Goal: Transaction & Acquisition: Purchase product/service

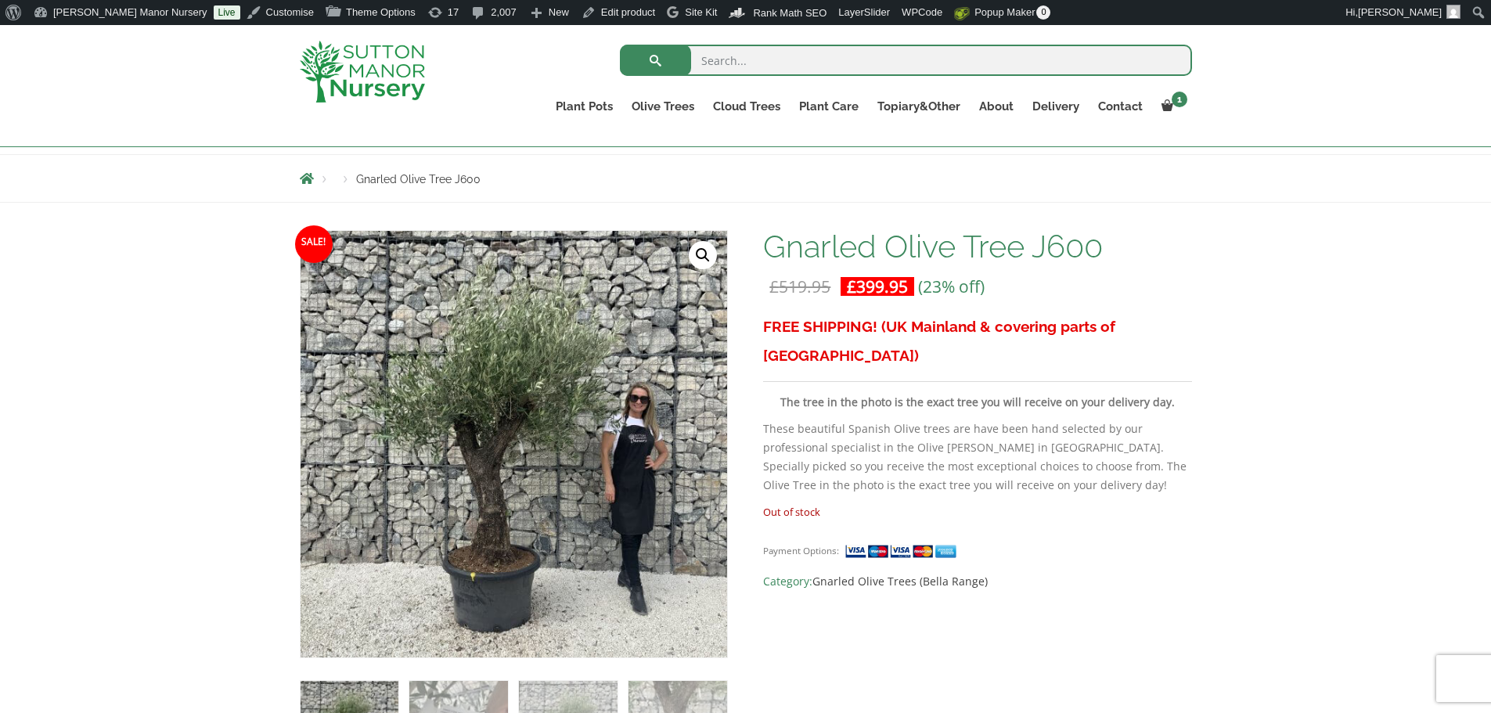
click at [387, 67] on img at bounding box center [362, 72] width 125 height 62
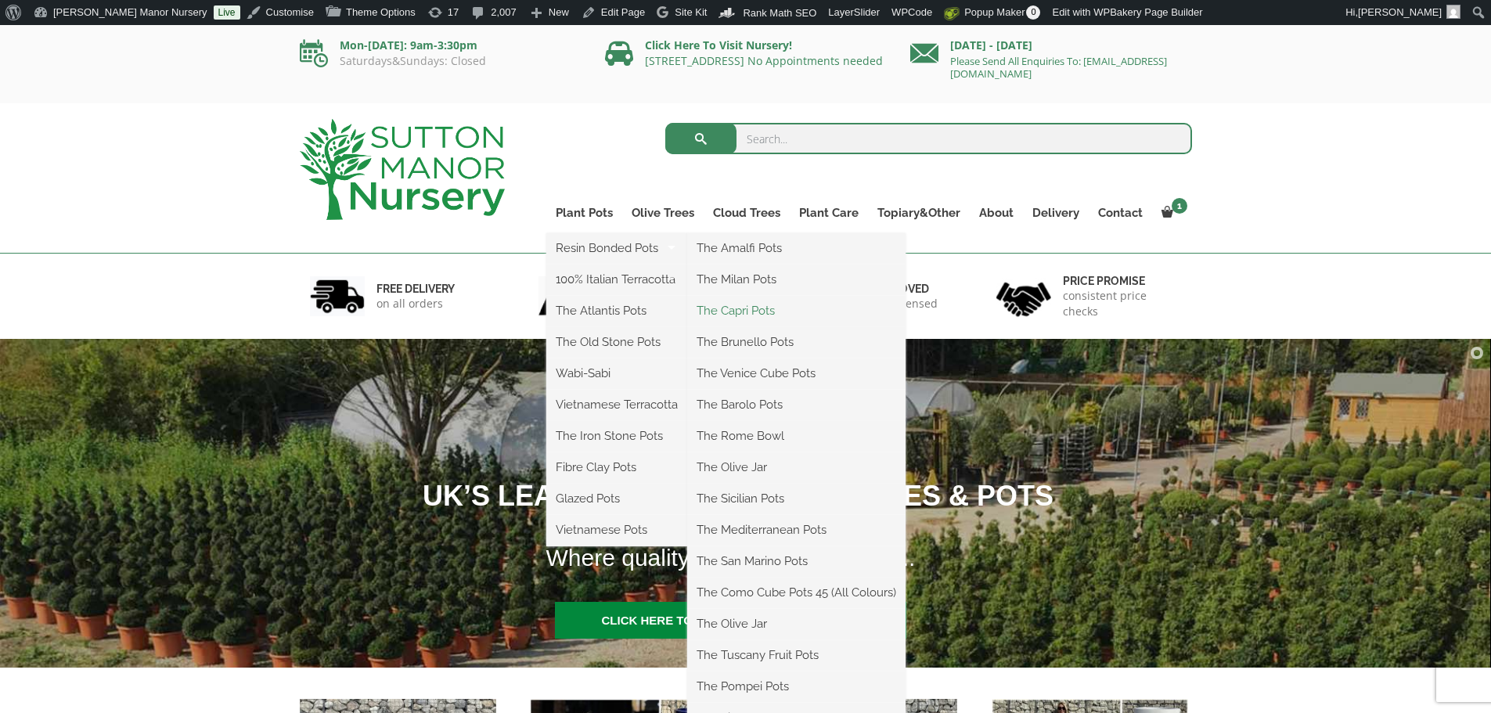
click at [754, 309] on link "The Capri Pots" at bounding box center [796, 310] width 218 height 23
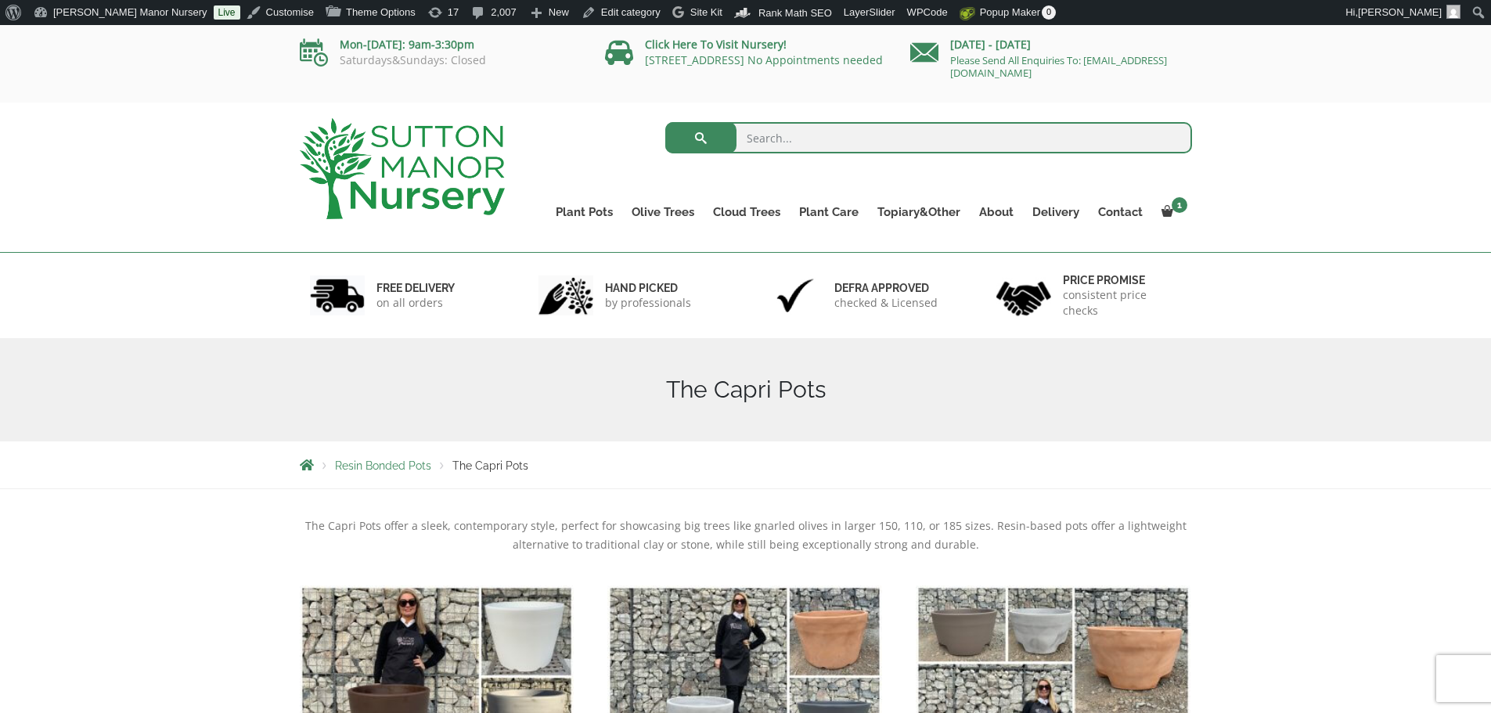
scroll to position [469, 0]
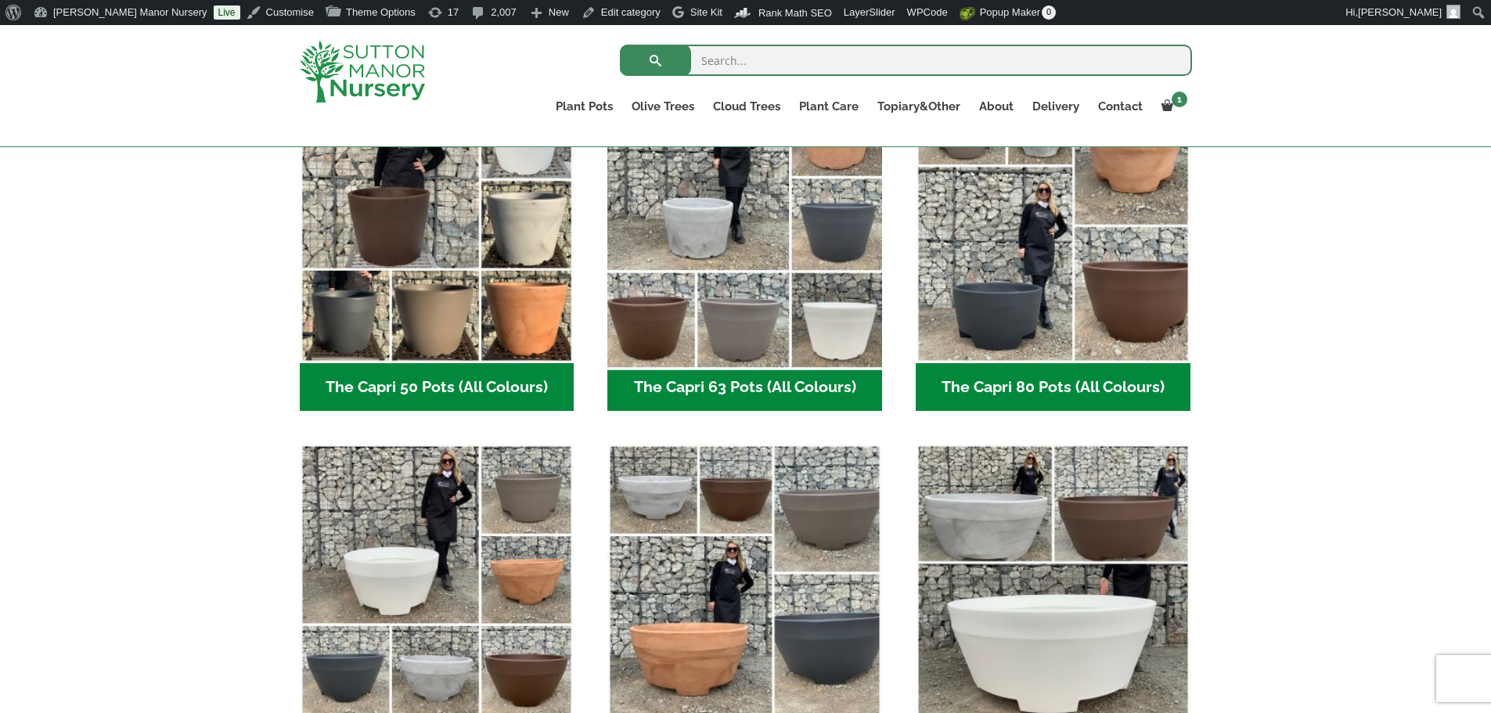
click at [778, 284] on img "Visit product category The Capri 63 Pots (All Colours)" at bounding box center [745, 225] width 288 height 288
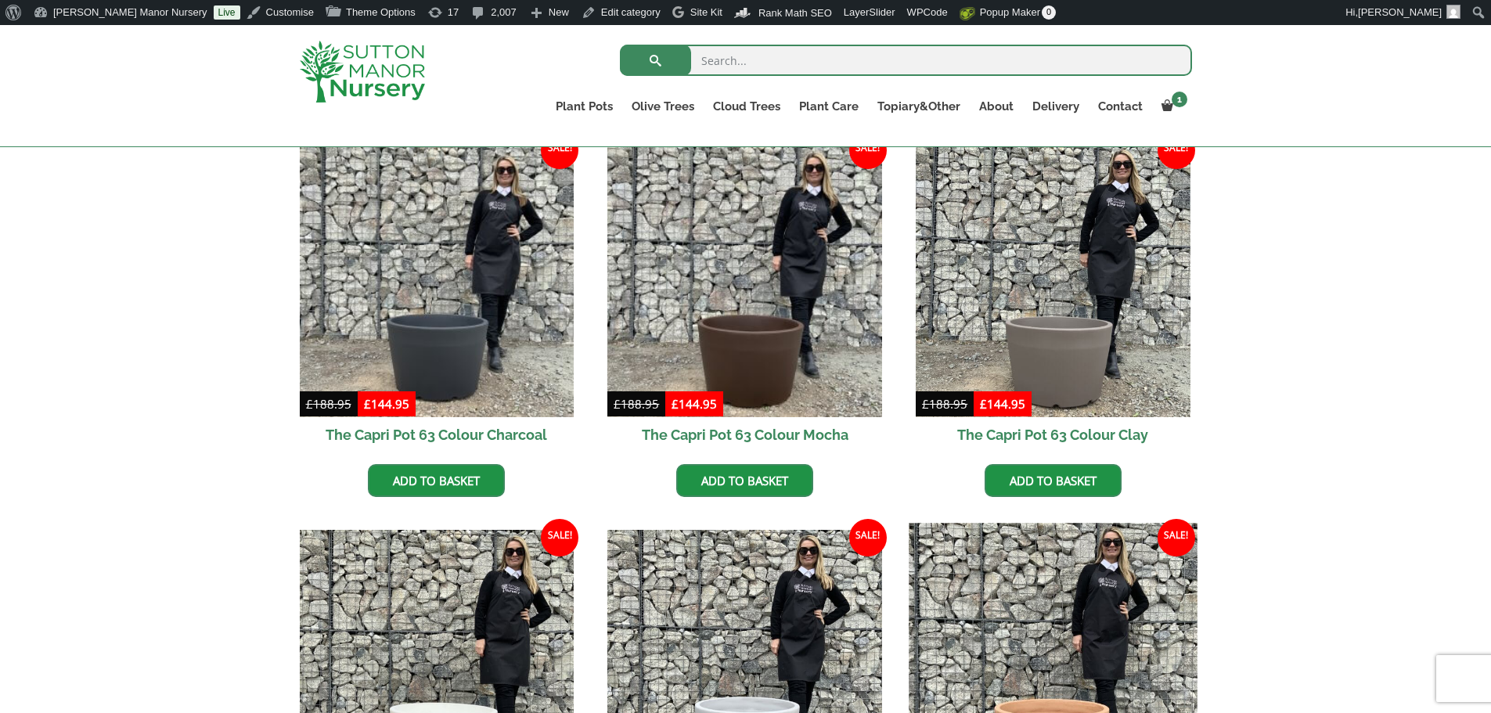
scroll to position [626, 0]
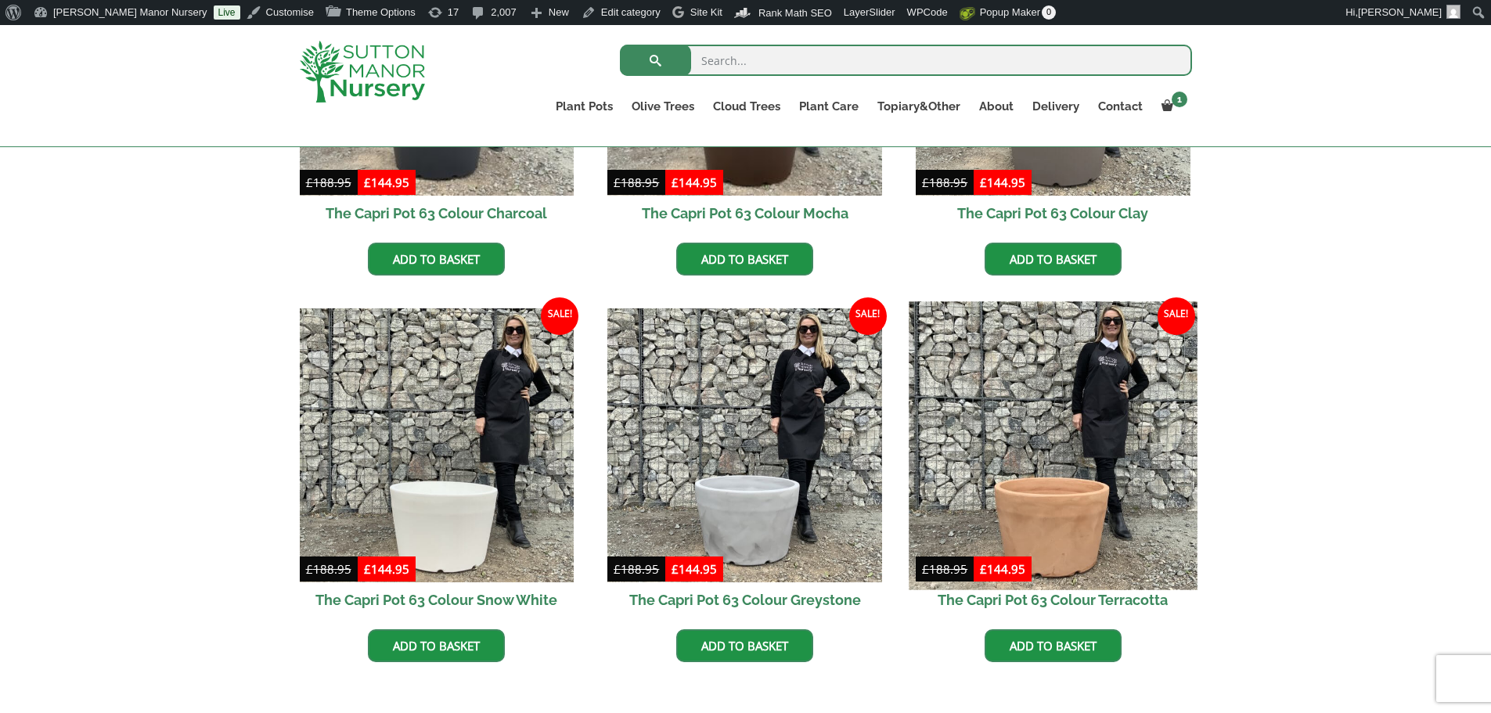
click at [1076, 462] on img at bounding box center [1052, 445] width 288 height 288
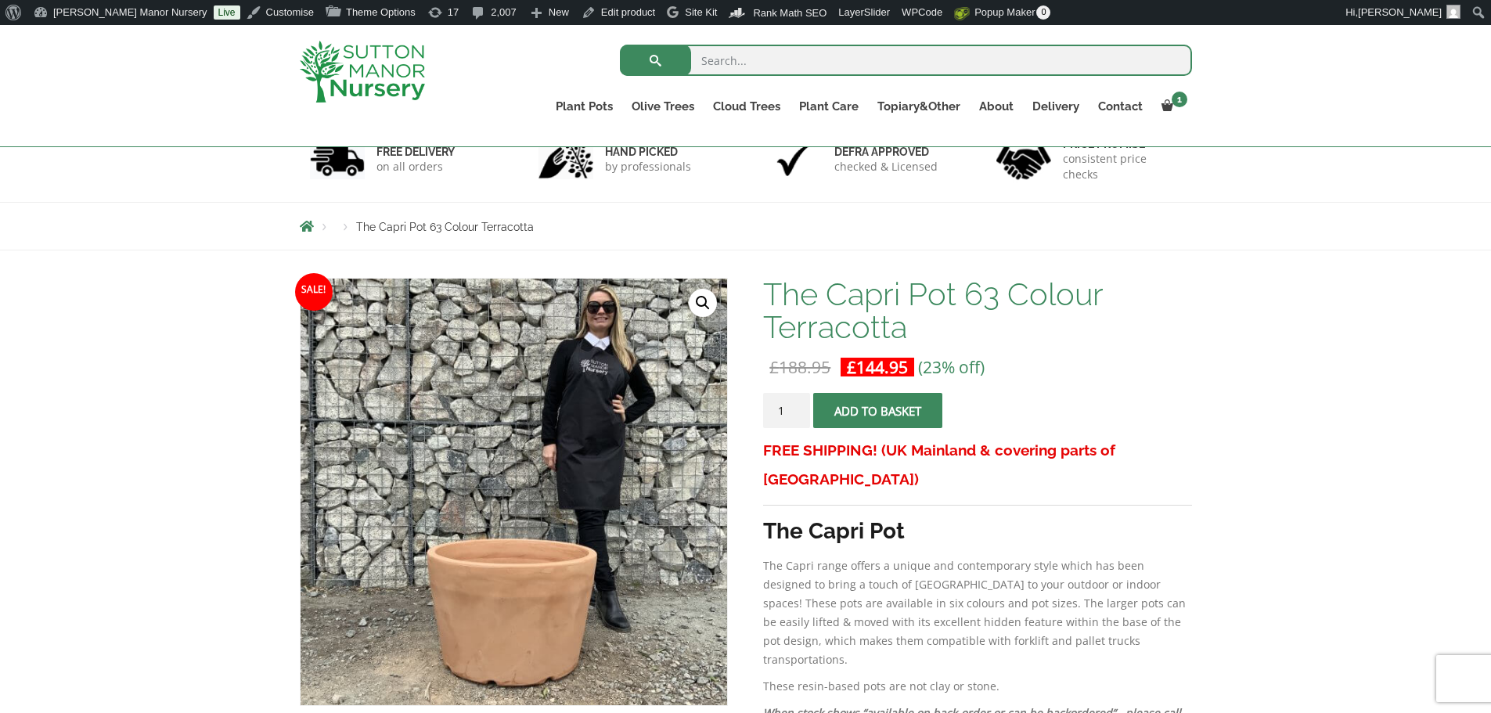
scroll to position [313, 0]
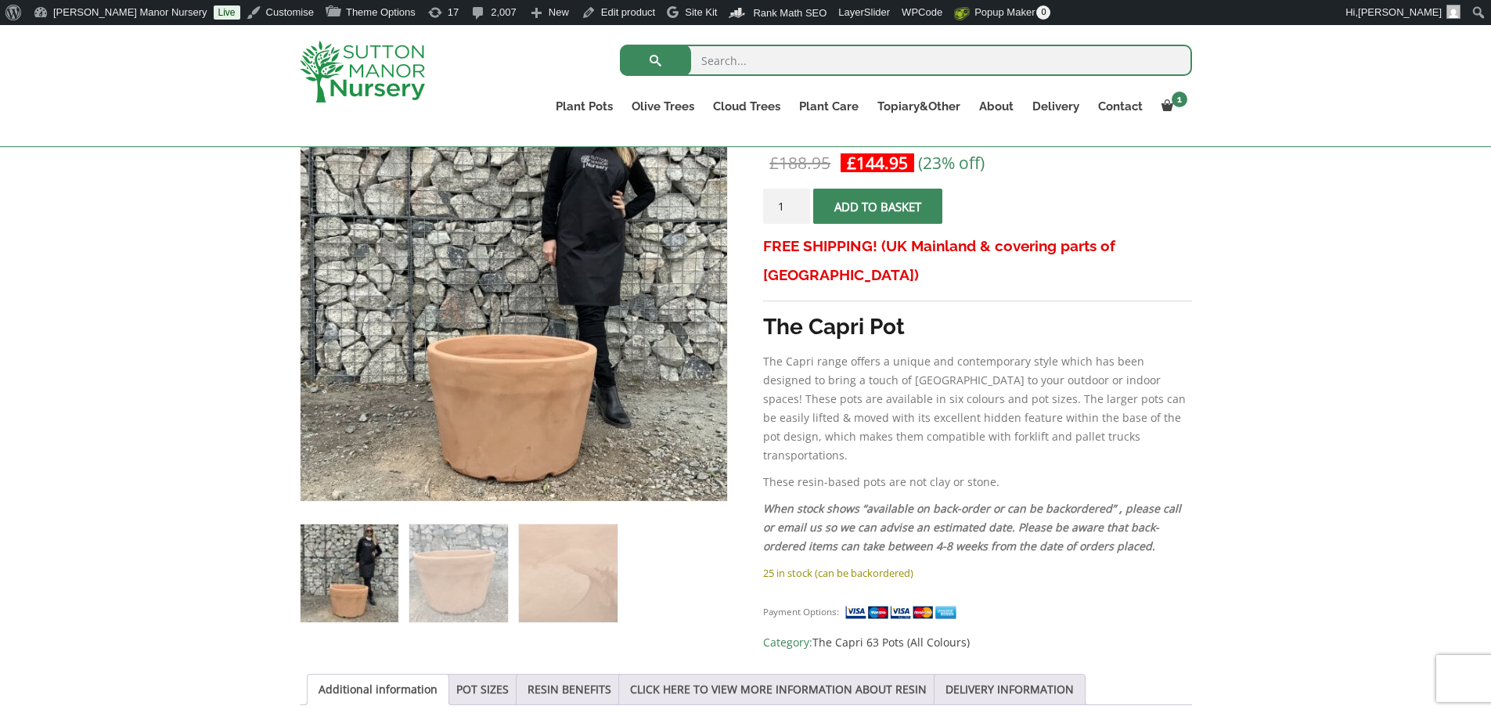
click at [346, 52] on img at bounding box center [362, 72] width 125 height 62
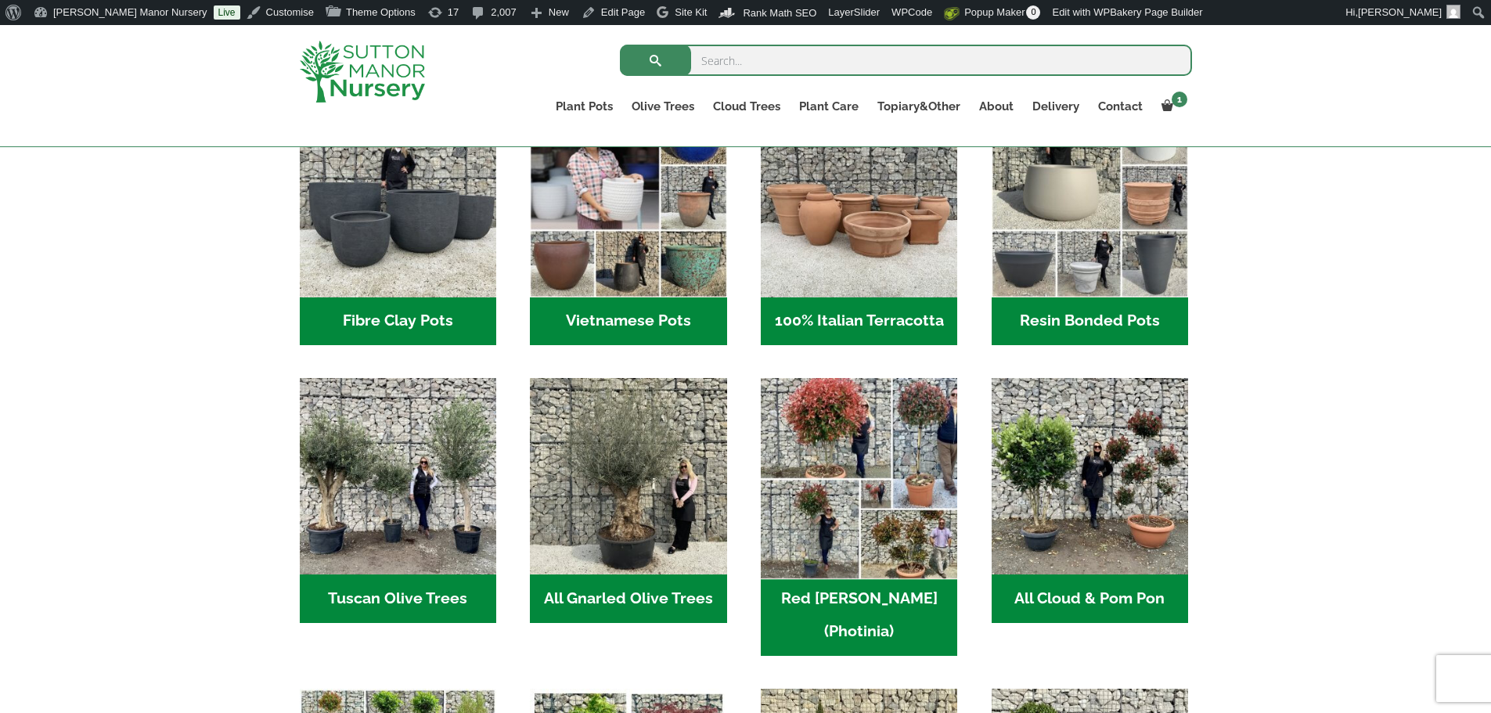
scroll to position [626, 0]
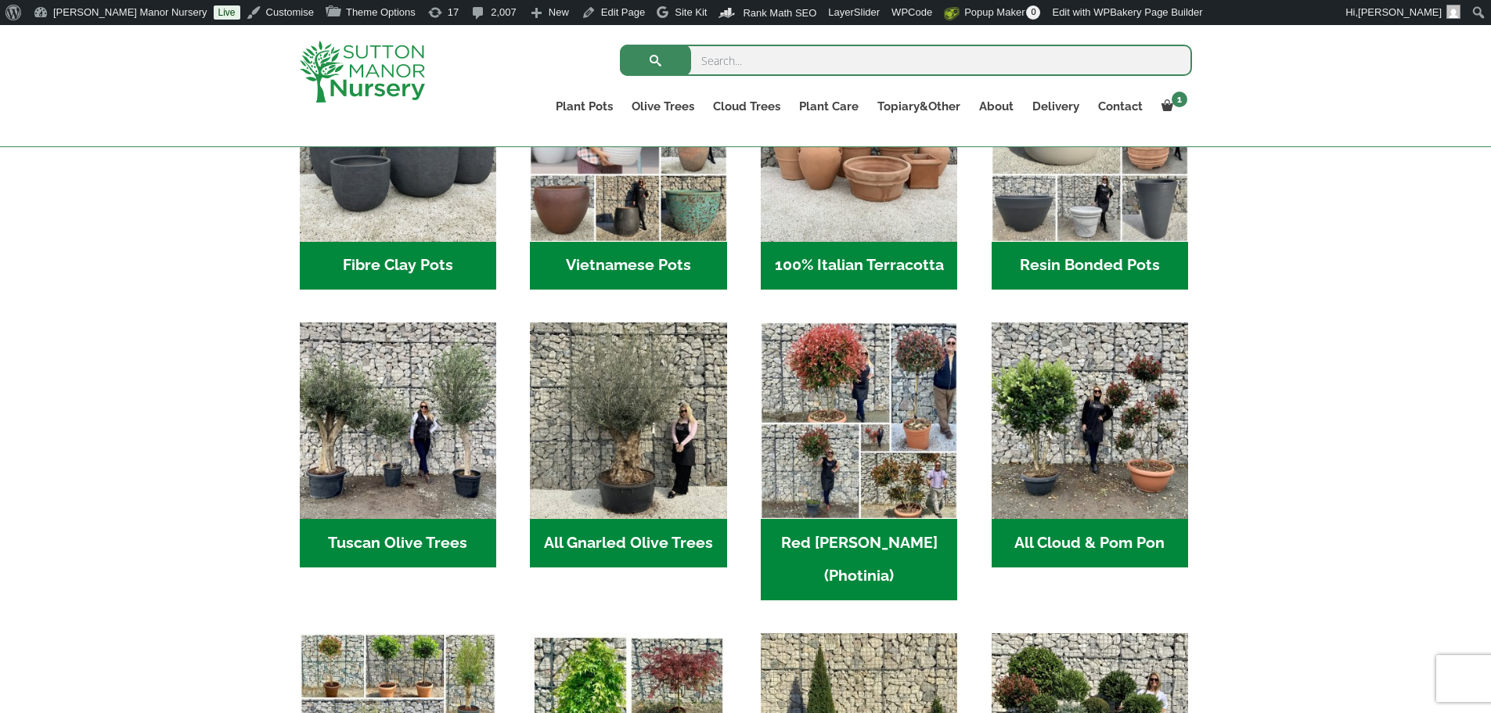
click at [769, 59] on input "search" at bounding box center [906, 60] width 572 height 31
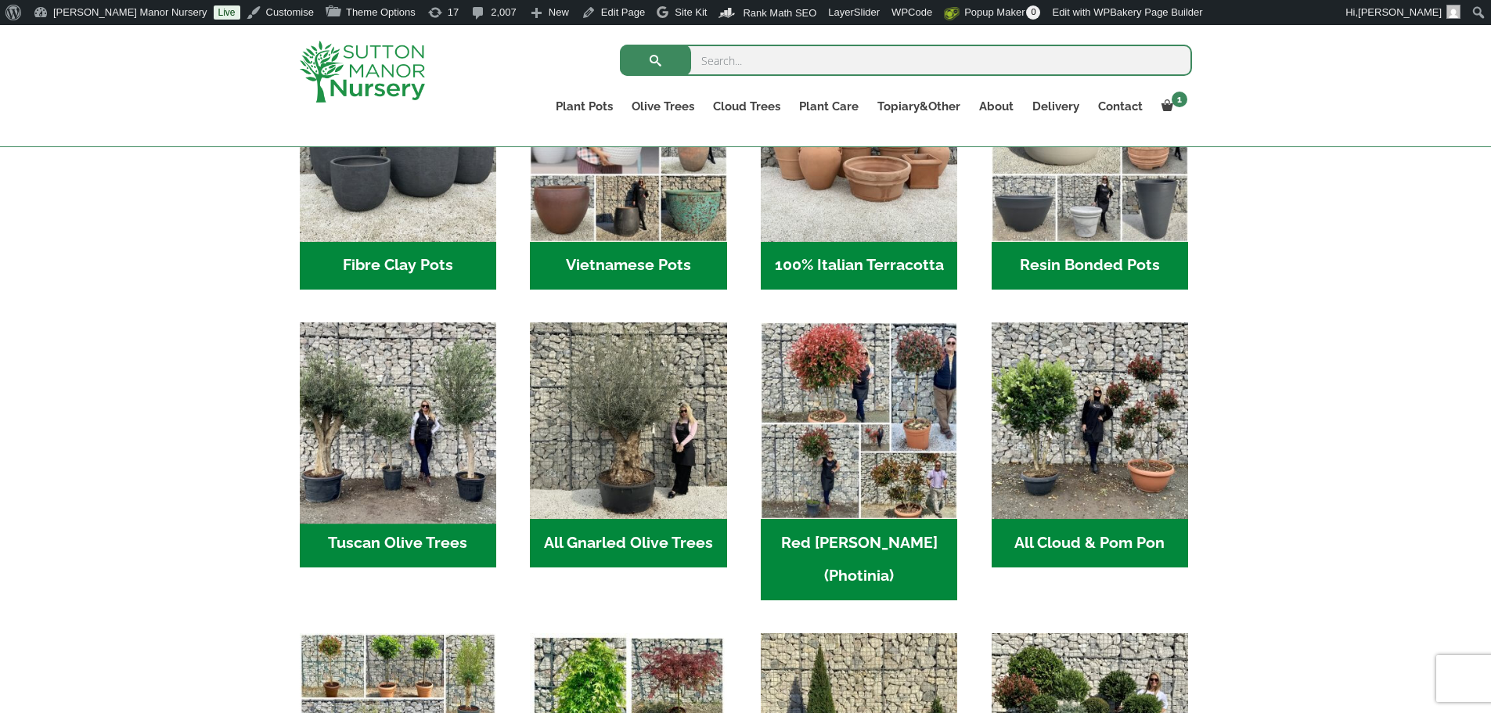
click at [419, 459] on img "Visit product category Tuscan Olive Trees" at bounding box center [397, 421] width 207 height 207
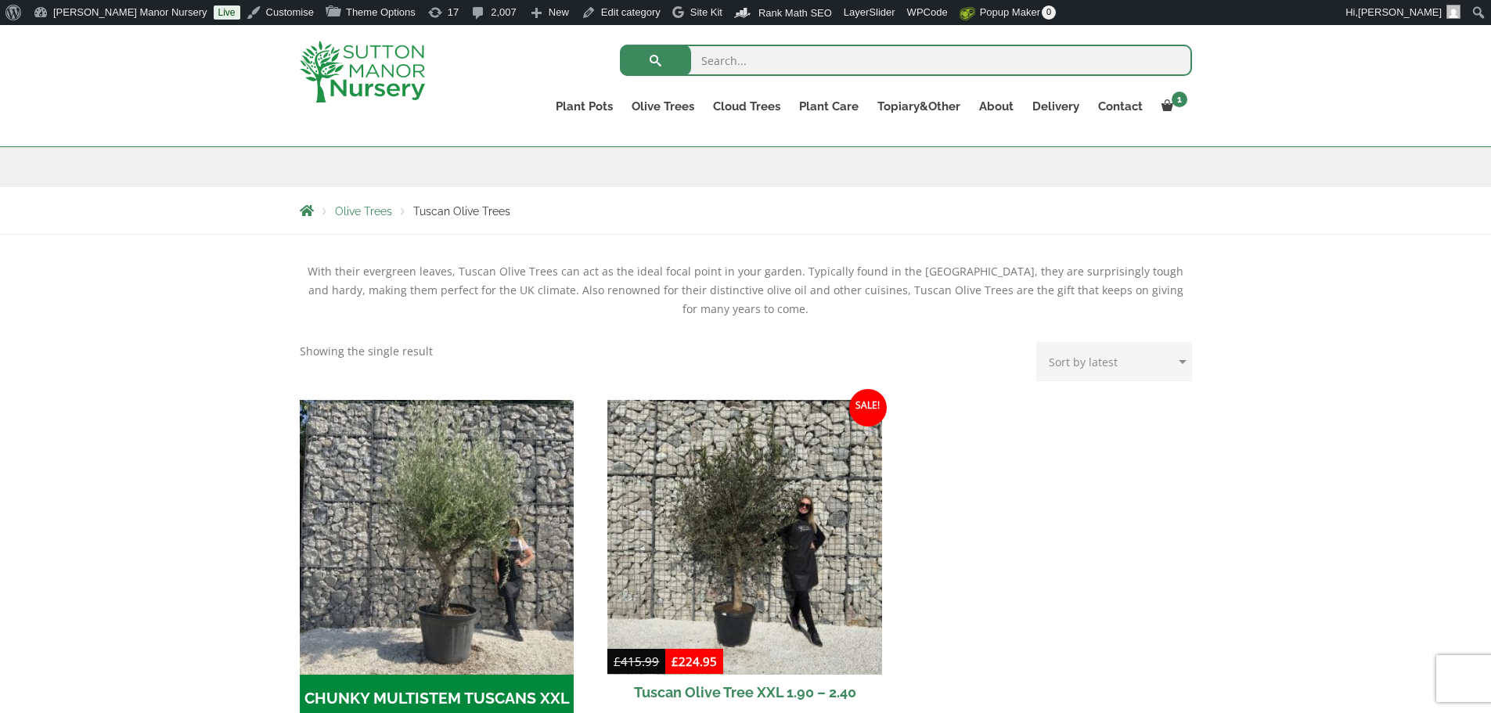
scroll to position [235, 0]
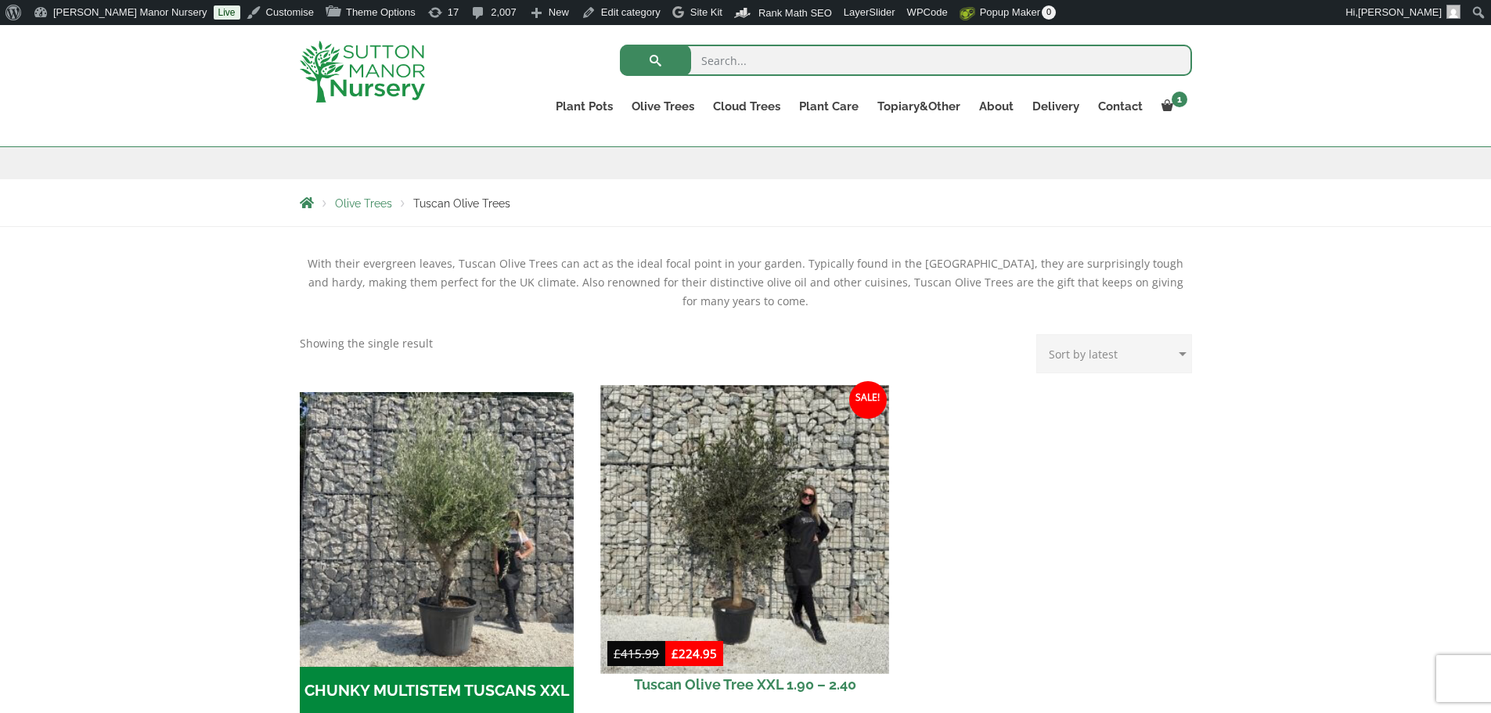
click at [777, 560] on img at bounding box center [745, 529] width 288 height 288
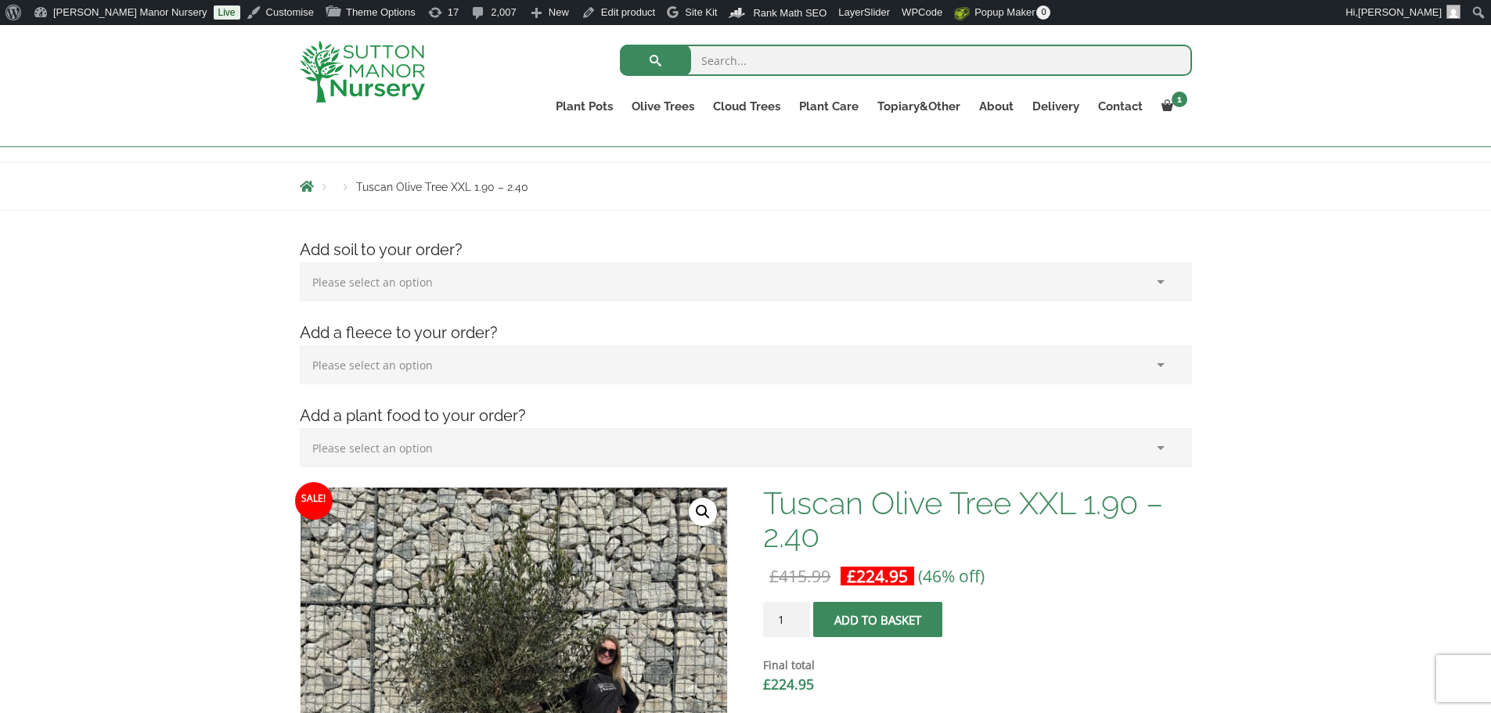
scroll to position [391, 0]
